Goal: Navigation & Orientation: Go to known website

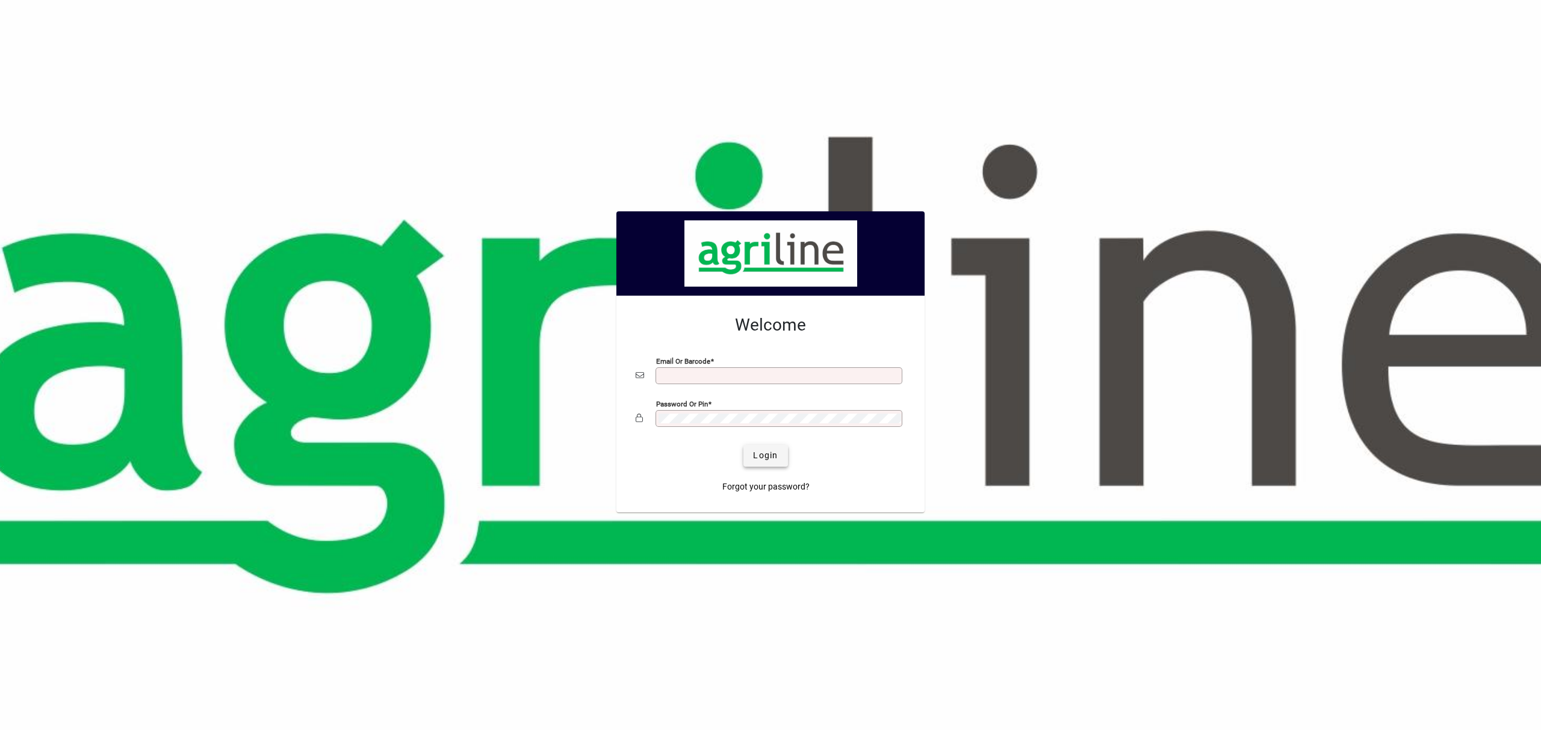
type input "**********"
click at [761, 453] on span "Login" at bounding box center [765, 455] width 25 height 13
